Goal: Task Accomplishment & Management: Manage account settings

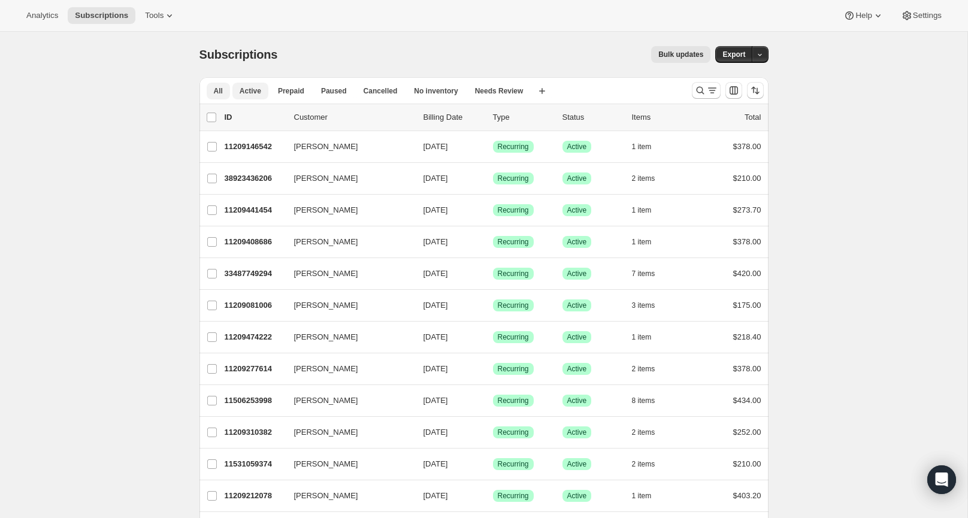
click at [249, 90] on span "Active" at bounding box center [251, 91] width 22 height 10
click at [332, 85] on button "Paused" at bounding box center [334, 91] width 40 height 17
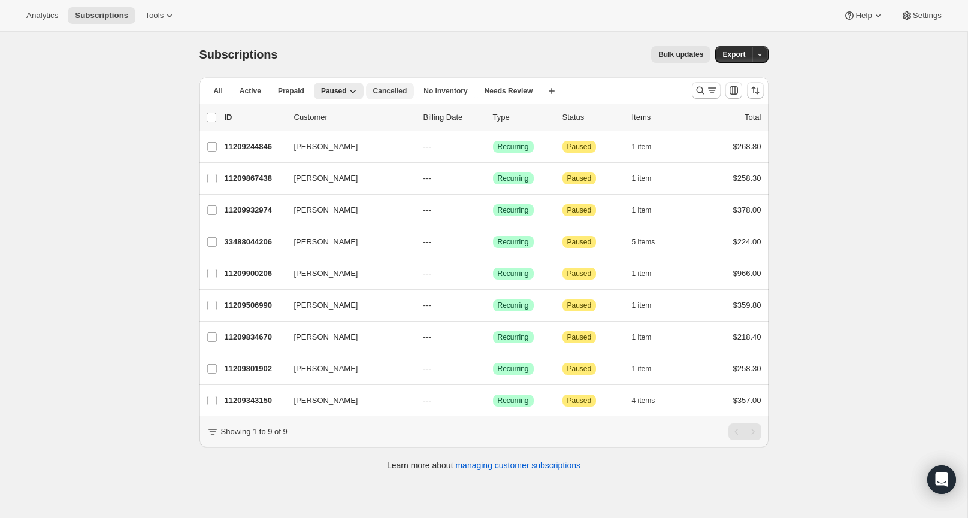
click at [385, 93] on span "Cancelled" at bounding box center [390, 91] width 34 height 10
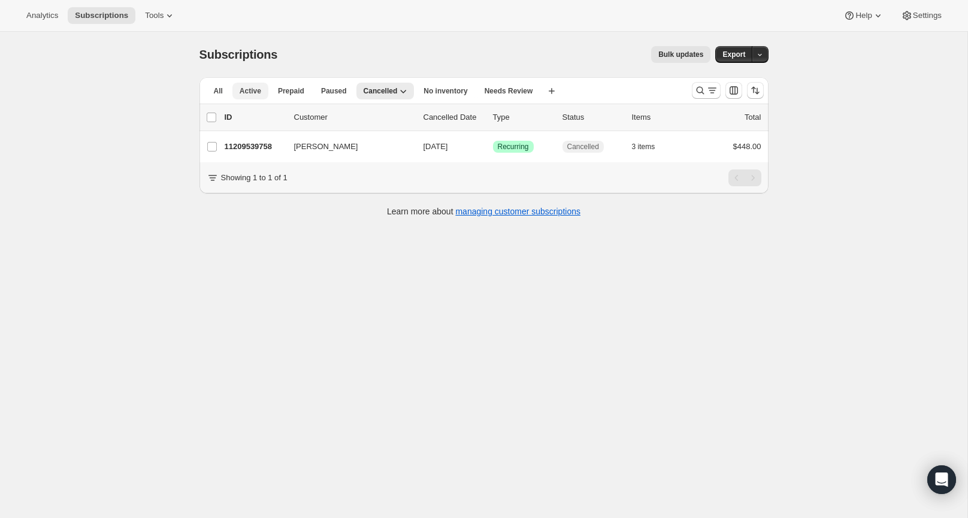
click at [241, 93] on span "Active" at bounding box center [251, 91] width 22 height 10
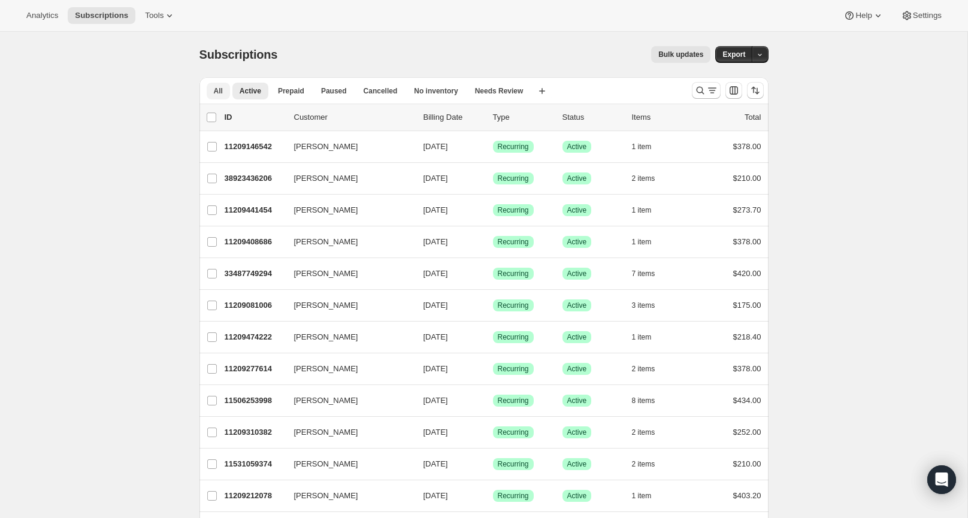
click at [216, 95] on span "All" at bounding box center [218, 91] width 9 height 10
